Goal: Check status: Check status

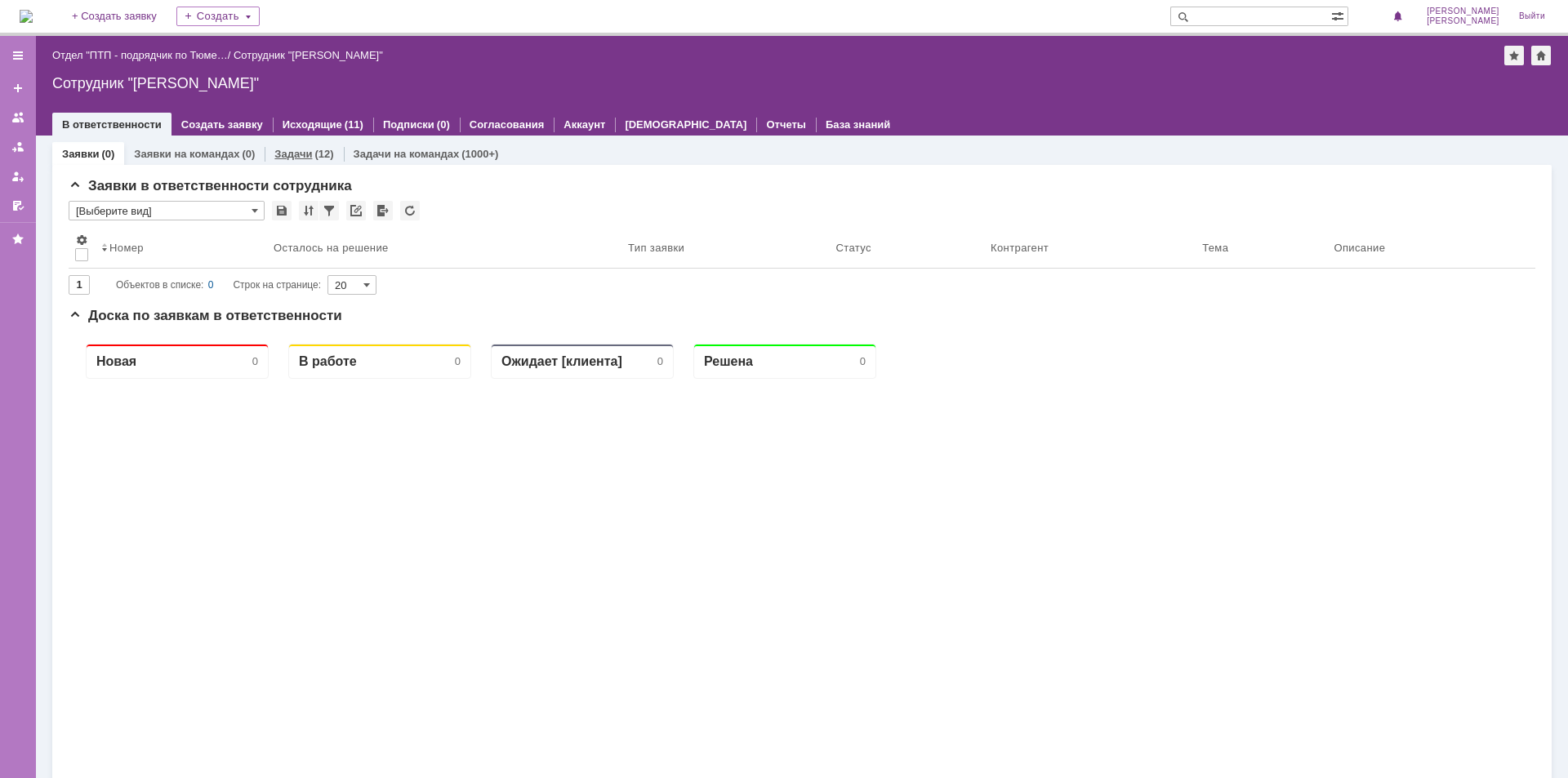
click at [299, 159] on link "Задачи" at bounding box center [294, 154] width 38 height 12
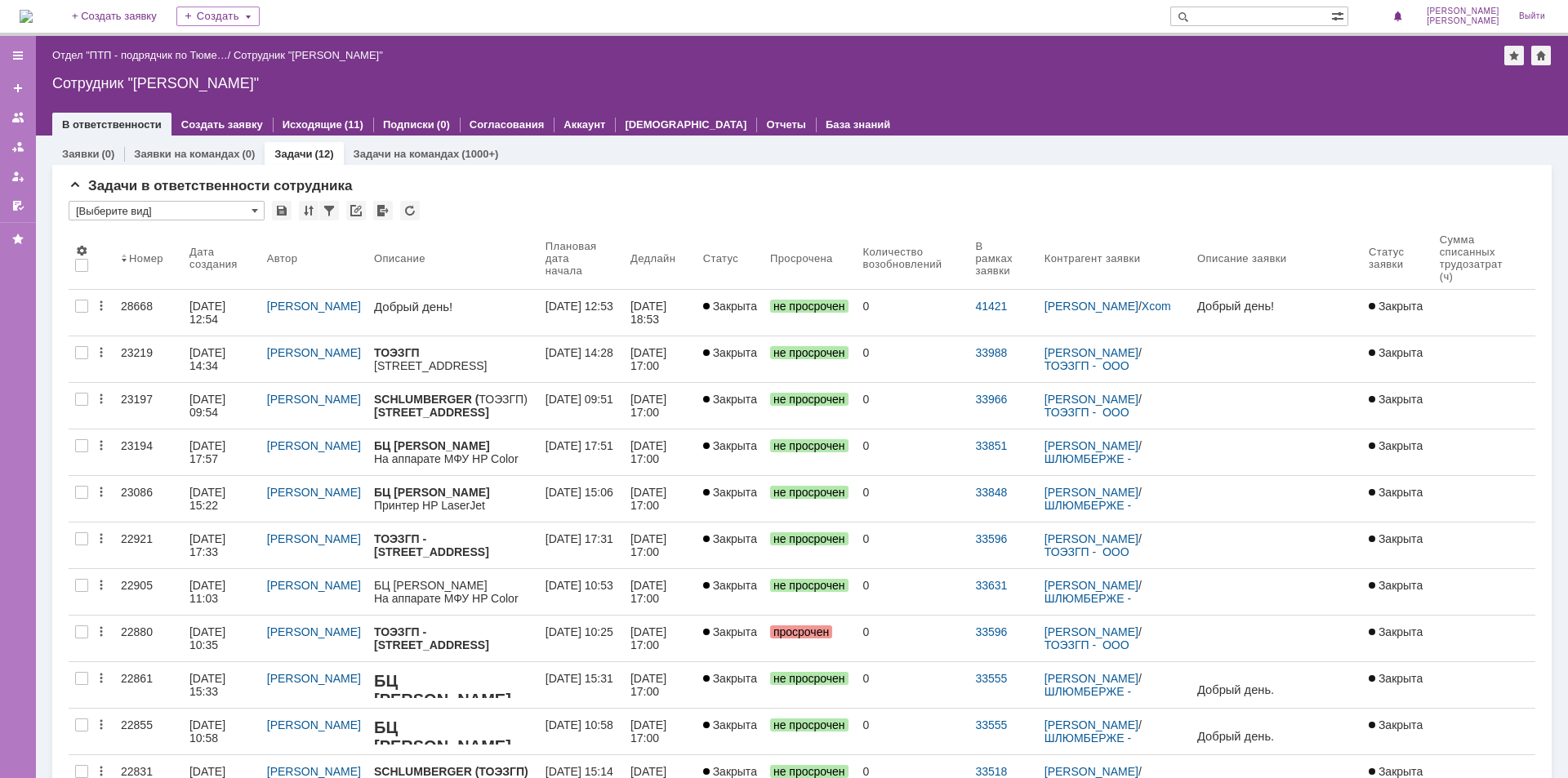
click at [1312, 9] on input "text" at bounding box center [1250, 16] width 160 height 20
paste input "28922"
type input "28922"
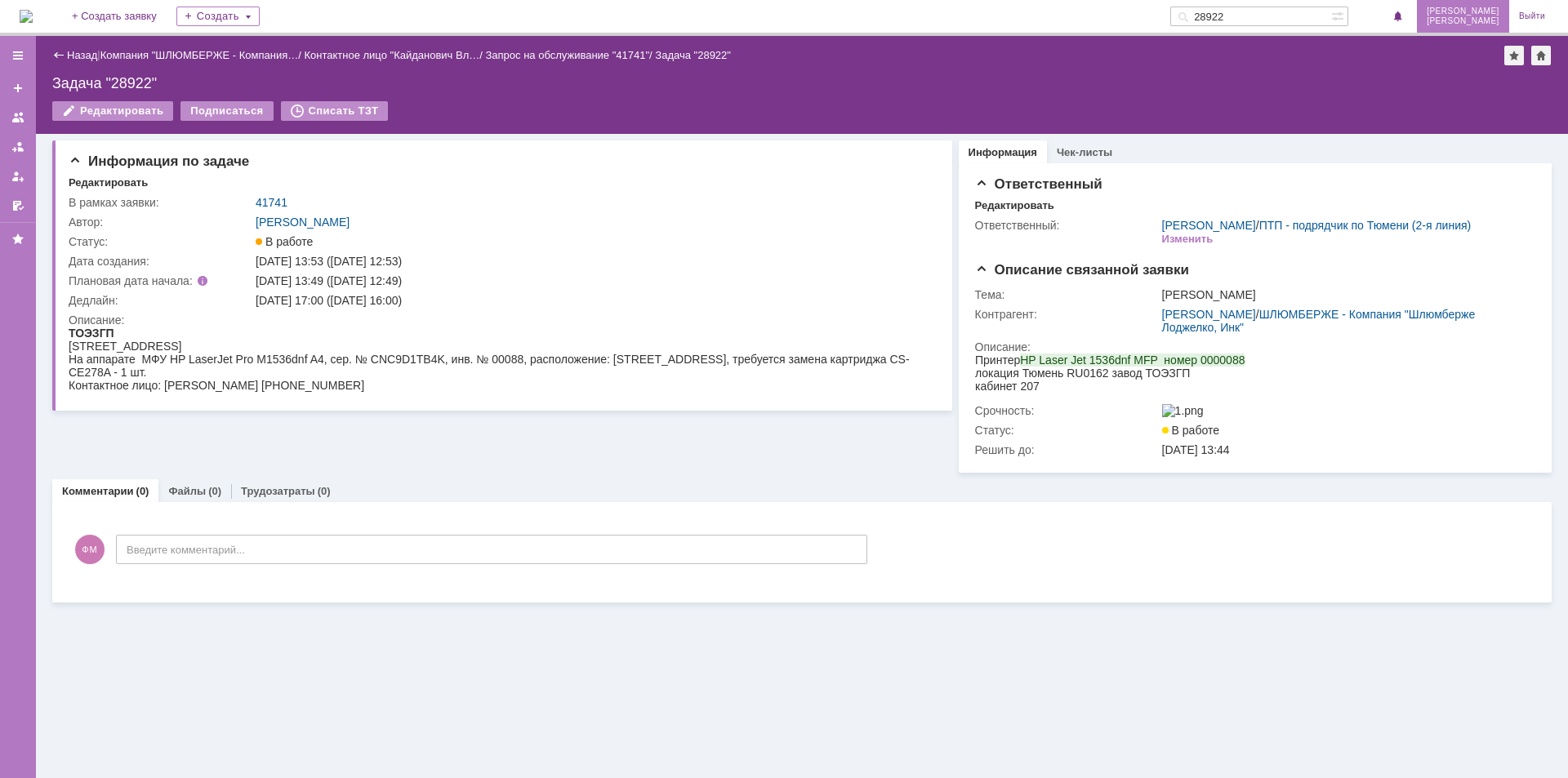
click at [1484, 12] on span "[PERSON_NAME]" at bounding box center [1462, 11] width 73 height 9
